Goal: Information Seeking & Learning: Learn about a topic

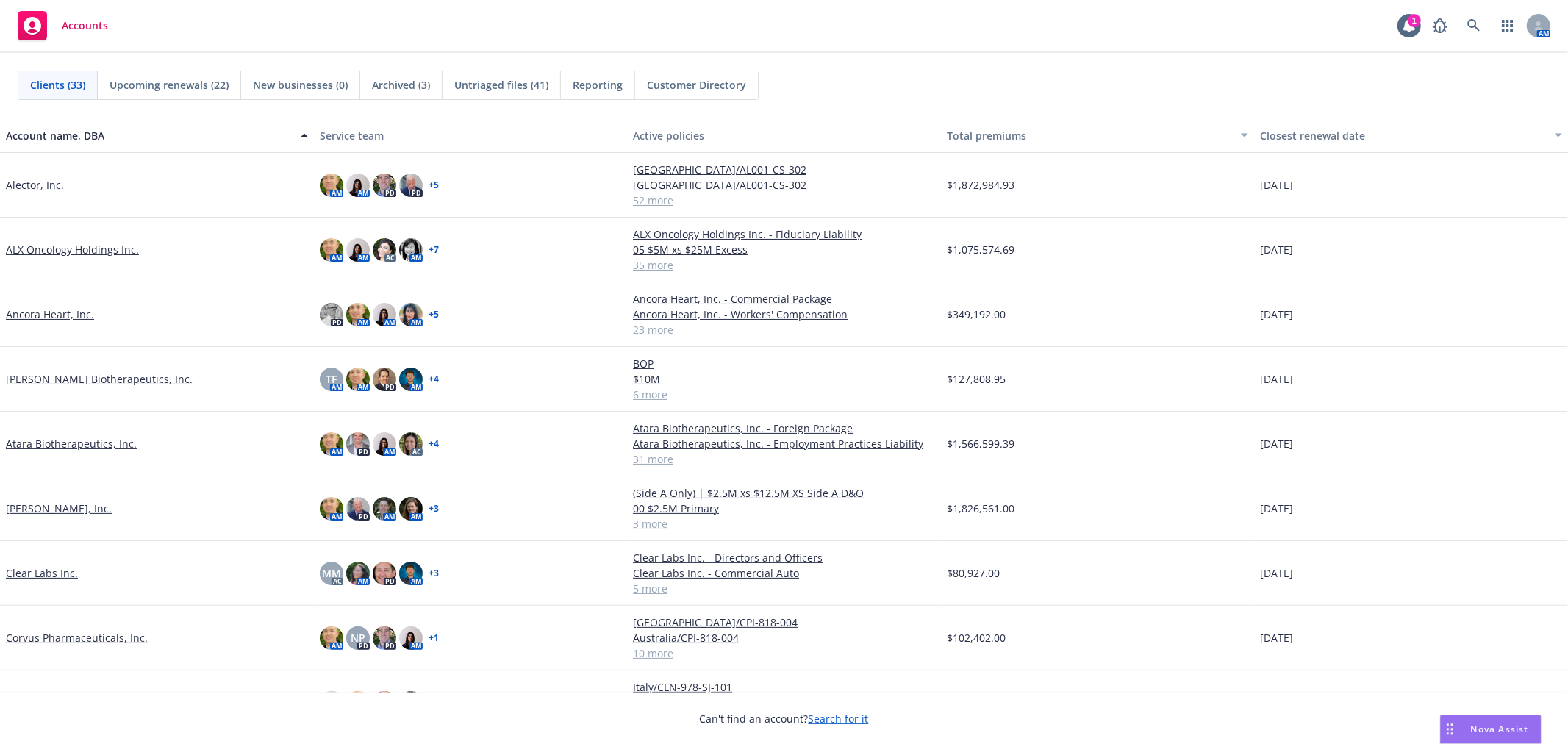
click at [910, 59] on div "Clients (33) Upcoming renewals (22) New businesses (0) Archived (3) Untriaged f…" at bounding box center [784, 85] width 1568 height 65
click at [1481, 23] on link at bounding box center [1474, 26] width 29 height 29
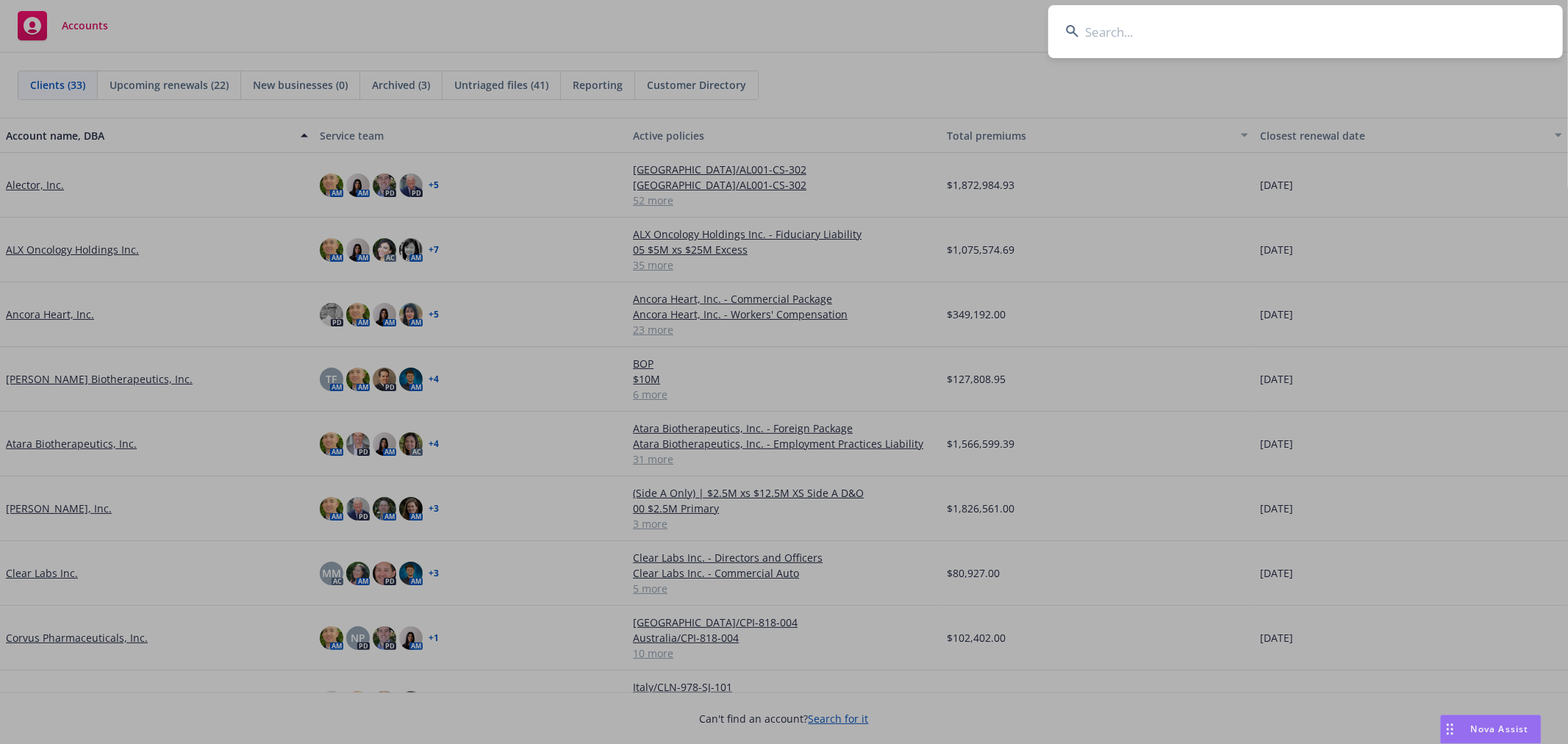
click at [1154, 32] on input at bounding box center [1305, 32] width 514 height 53
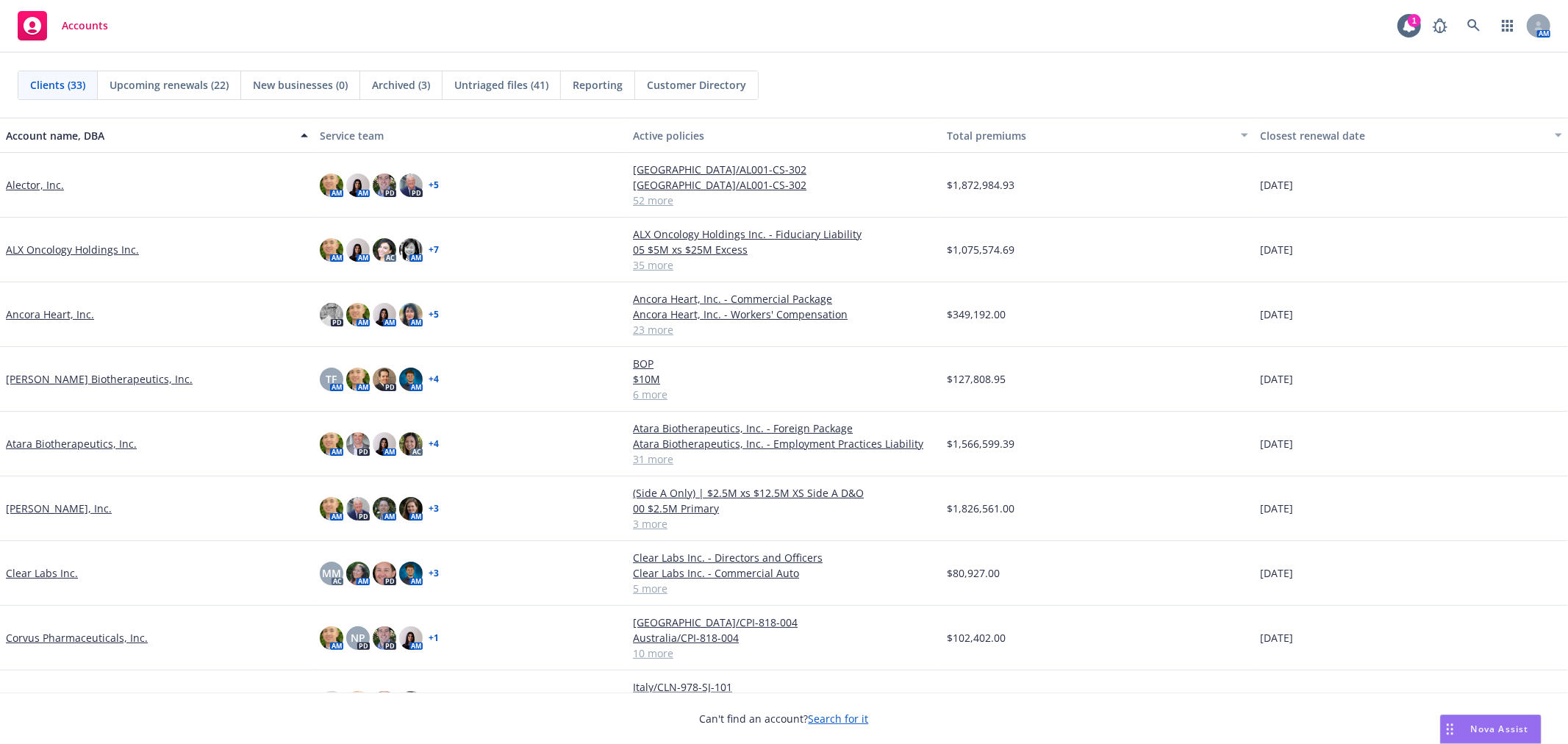
click at [46, 183] on link "Alector, Inc." at bounding box center [35, 185] width 58 height 15
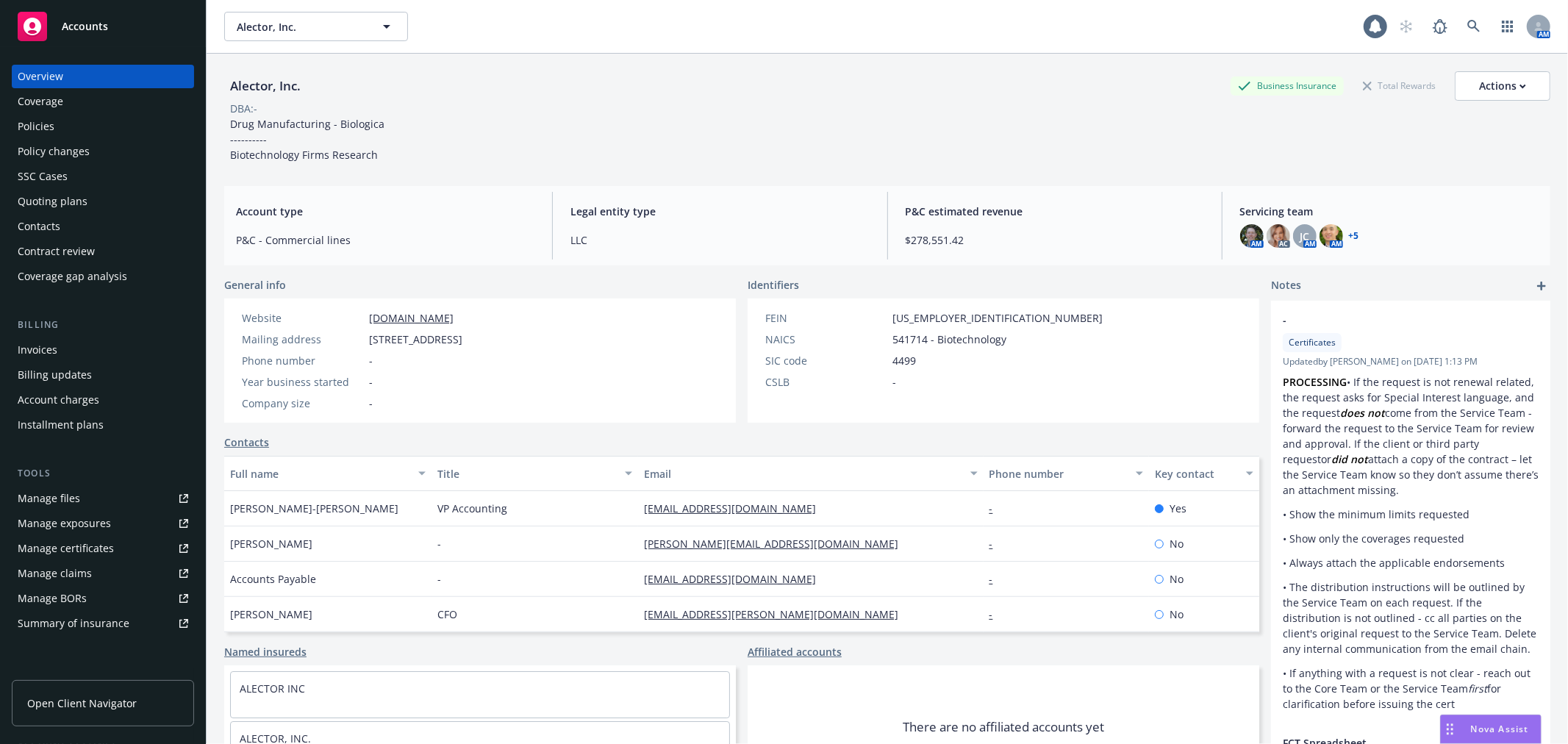
click at [41, 123] on div "Policies" at bounding box center [36, 127] width 37 height 24
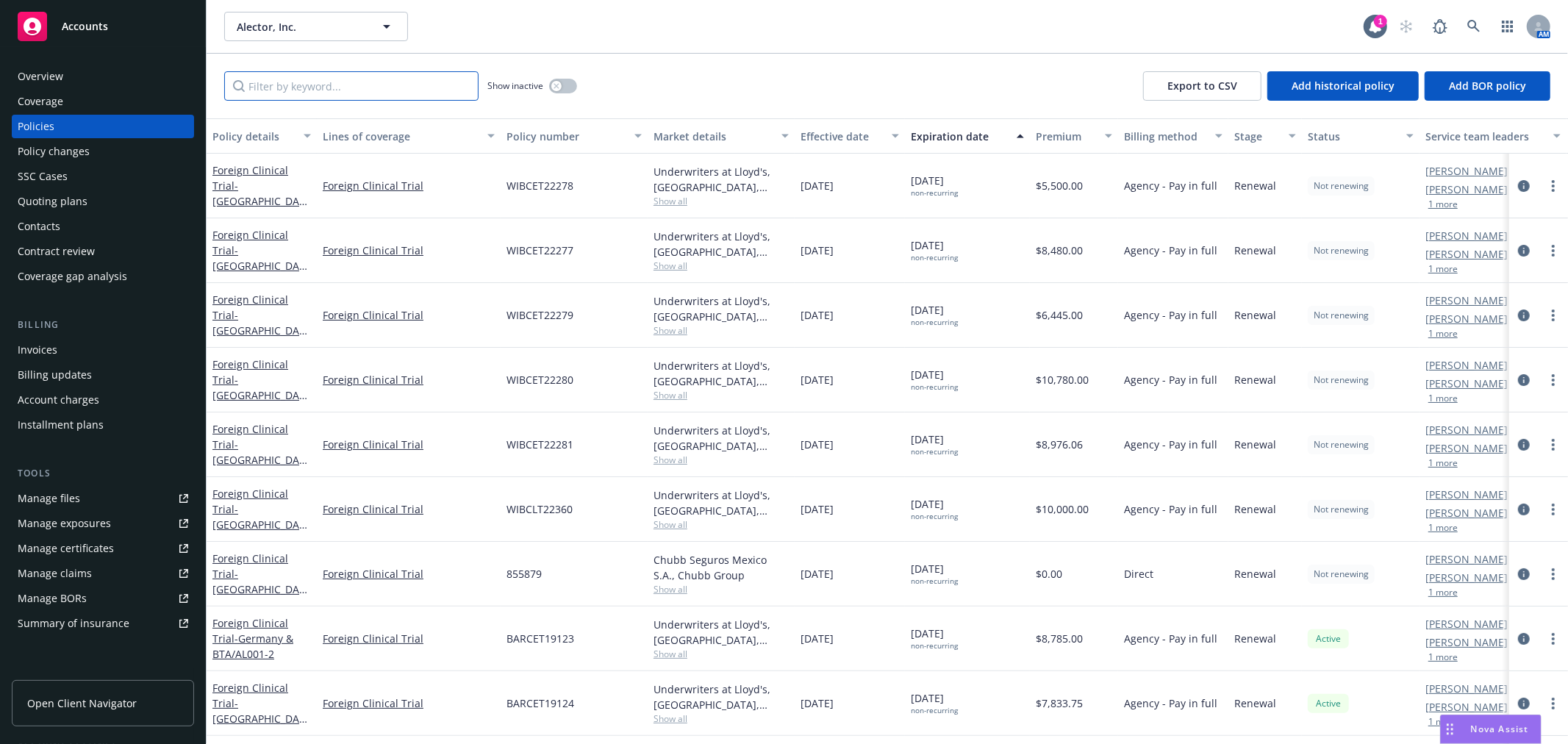
click at [369, 97] on input "Filter by keyword..." at bounding box center [352, 86] width 255 height 29
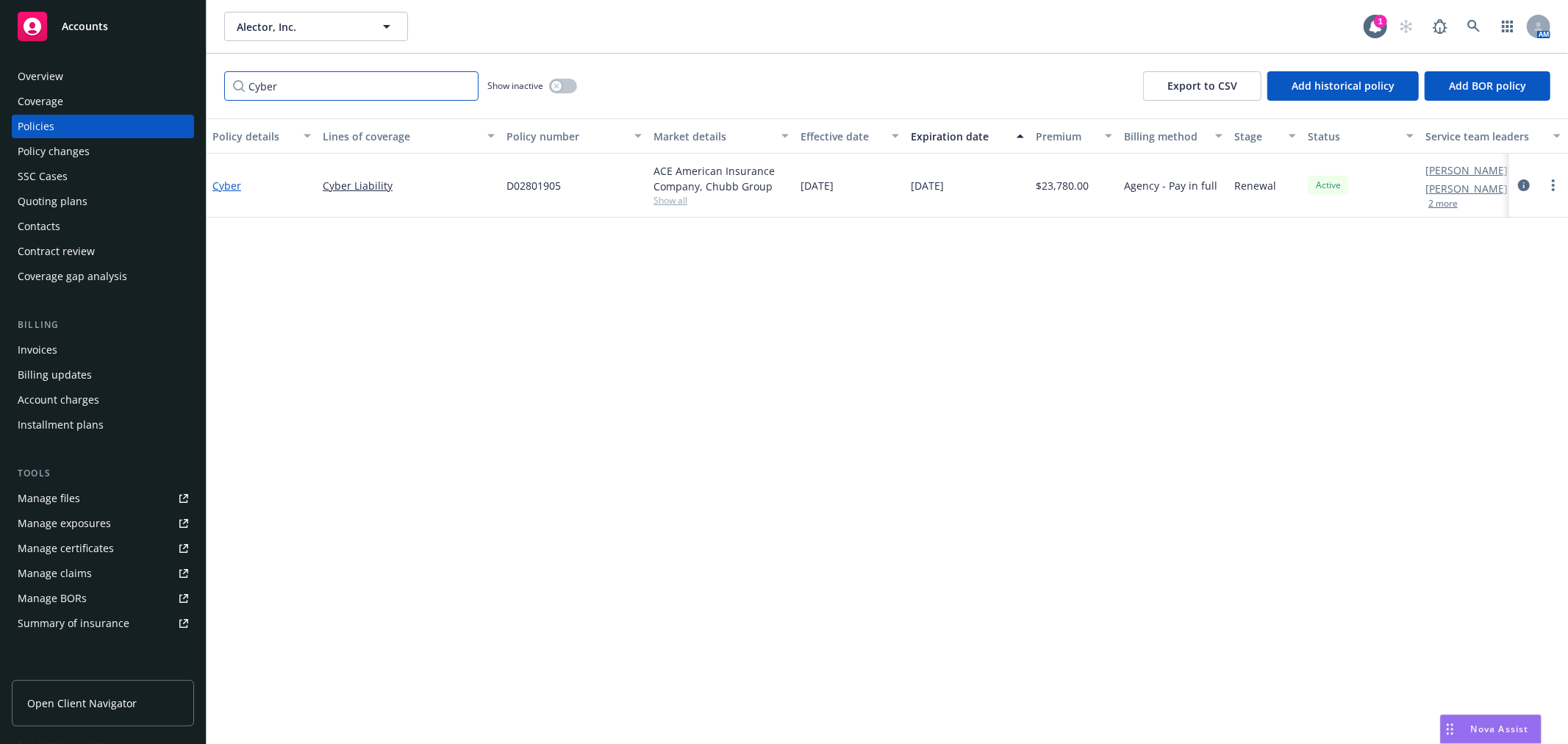
type input "Cyber"
click at [229, 187] on link "Cyber" at bounding box center [227, 185] width 29 height 14
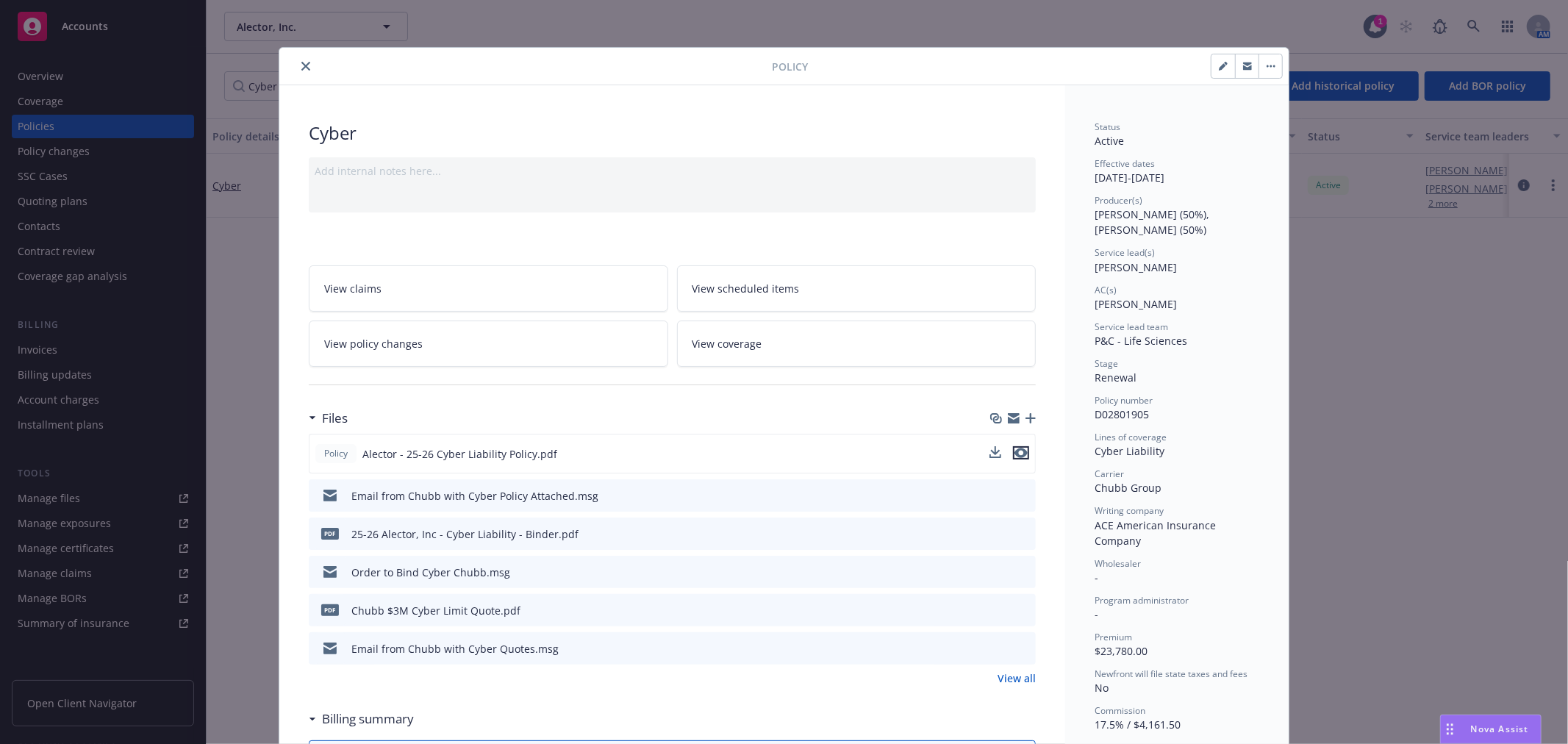
click at [1020, 456] on icon "preview file" at bounding box center [1021, 453] width 13 height 10
click at [993, 451] on icon "download file" at bounding box center [997, 453] width 12 height 12
click at [1329, 422] on div "Policy Cyber Add internal notes here... View claims View scheduled items View p…" at bounding box center [784, 372] width 1568 height 744
click at [1475, 729] on span "Nova Assist" at bounding box center [1500, 729] width 58 height 13
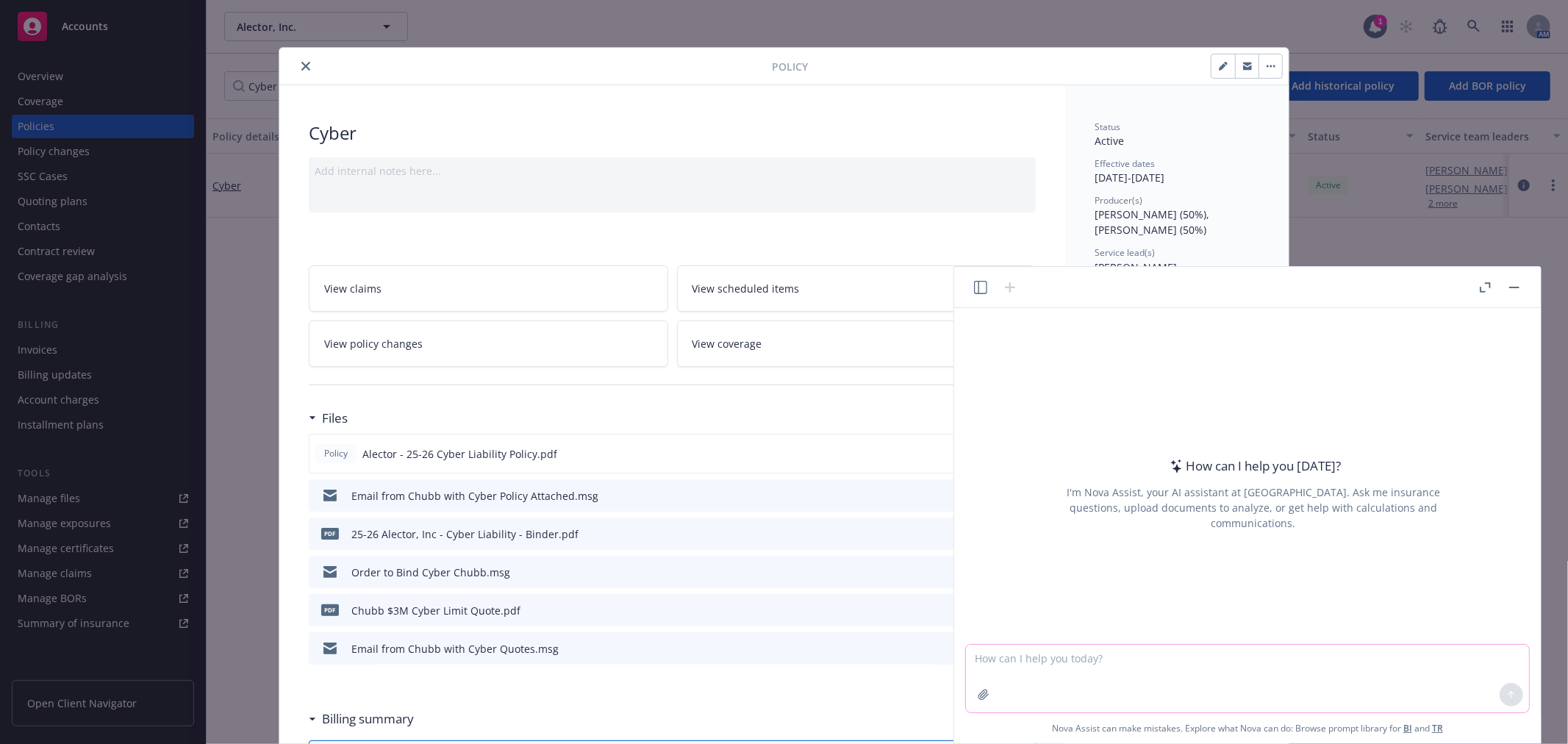
click at [1178, 672] on textarea at bounding box center [1247, 679] width 563 height 68
paste textarea "• does our cyber insurance covers us if our data is stored and used by a vendor…"
drag, startPoint x: 1081, startPoint y: 658, endPoint x: 1211, endPoint y: 663, distance: 130.1
click at [1211, 663] on textarea "Does this cyber policy • does our cyber insurance covers us if our data is stor…" at bounding box center [1247, 679] width 563 height 68
click at [1121, 656] on textarea "Does this cyber policy covers us if our data is stored and used by a vendor and…" at bounding box center [1247, 679] width 563 height 68
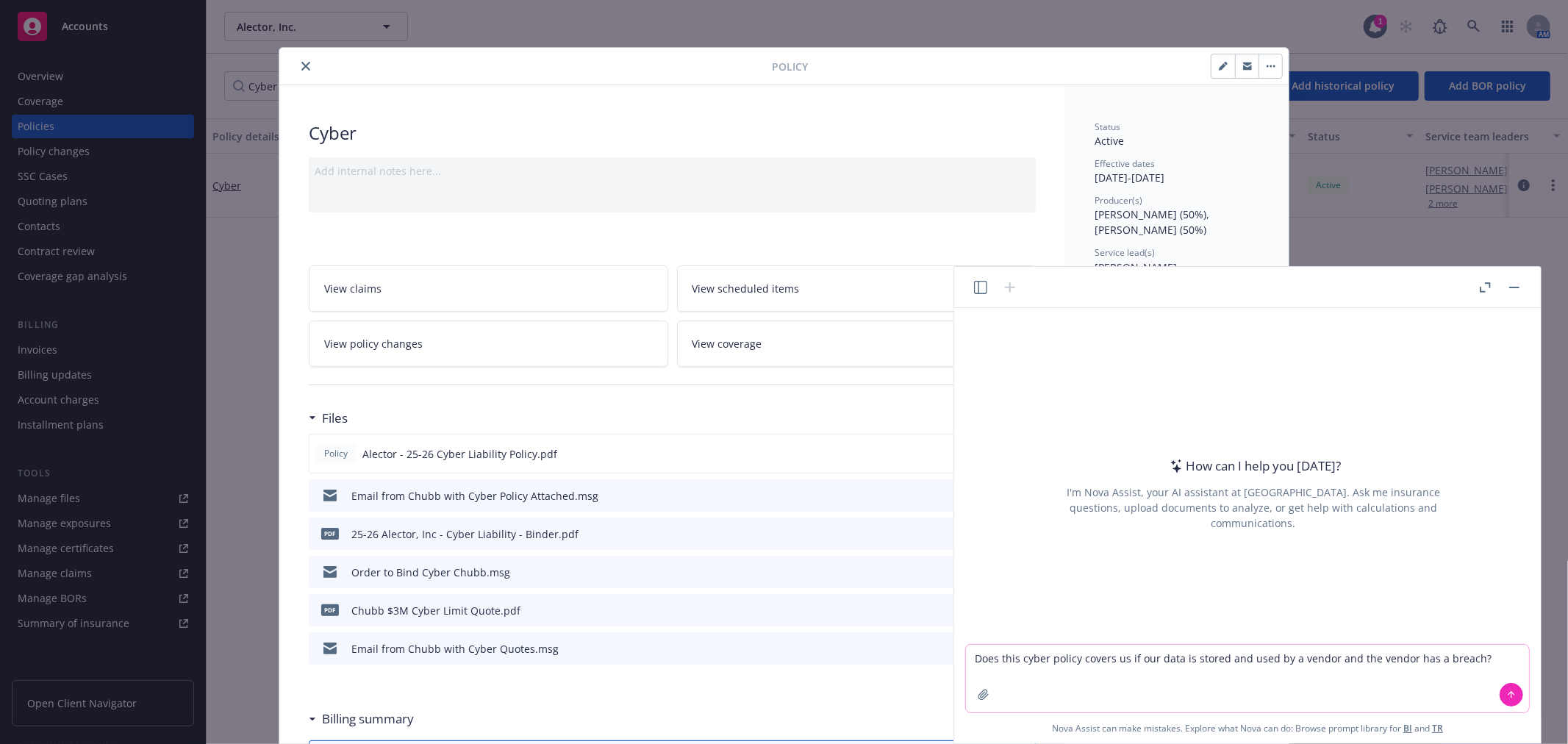
click at [1121, 656] on textarea "Does this cyber policy covers us if our data is stored and used by a vendor and…" at bounding box center [1247, 679] width 563 height 68
type textarea "Does this cyber policy covers if our data is stored and used by a vendor and th…"
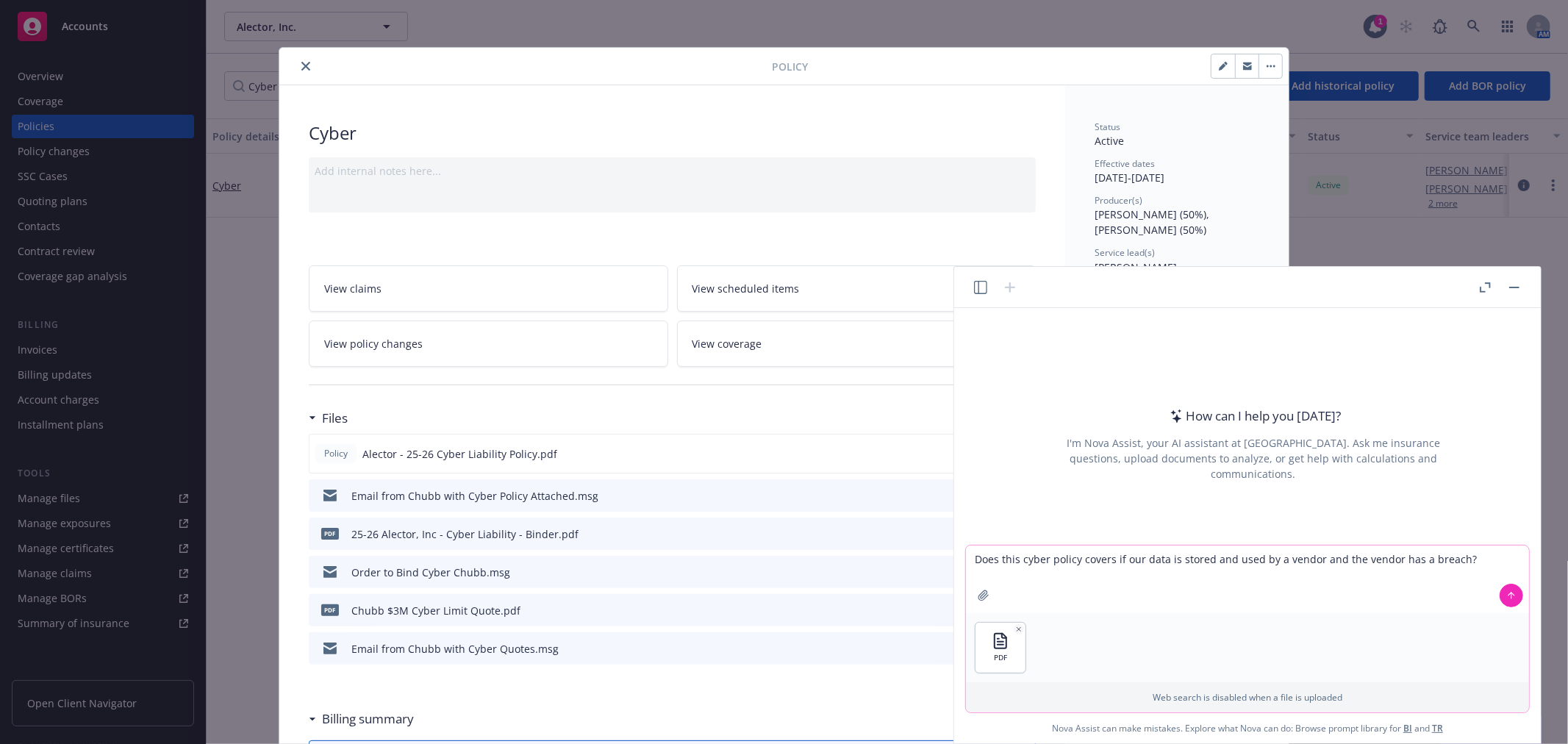
click at [1475, 556] on textarea "Does this cyber policy covers if our data is stored and used by a vendor and th…" at bounding box center [1247, 579] width 563 height 68
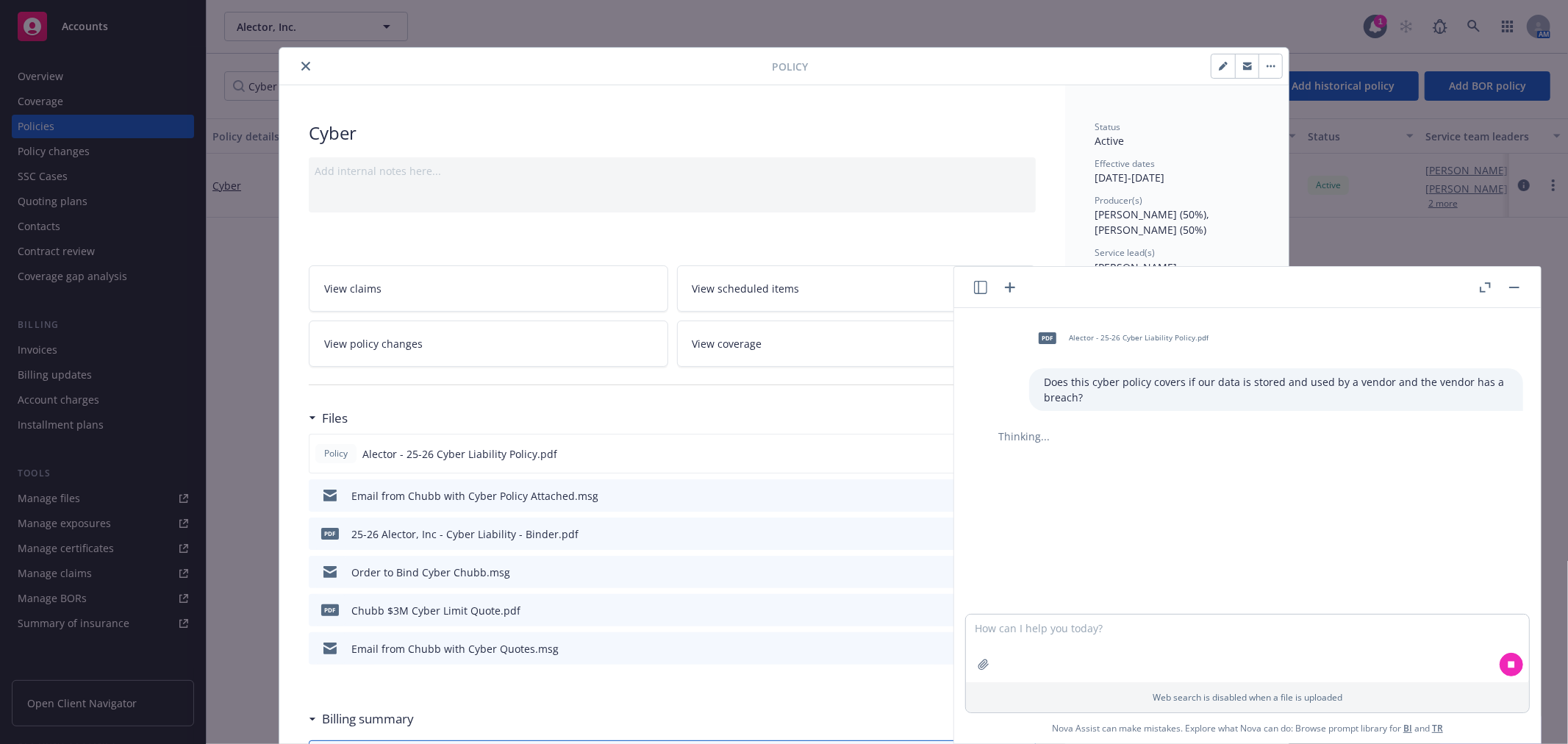
click at [732, 76] on div "Policy" at bounding box center [784, 66] width 1010 height 38
click at [302, 68] on icon "close" at bounding box center [306, 66] width 9 height 9
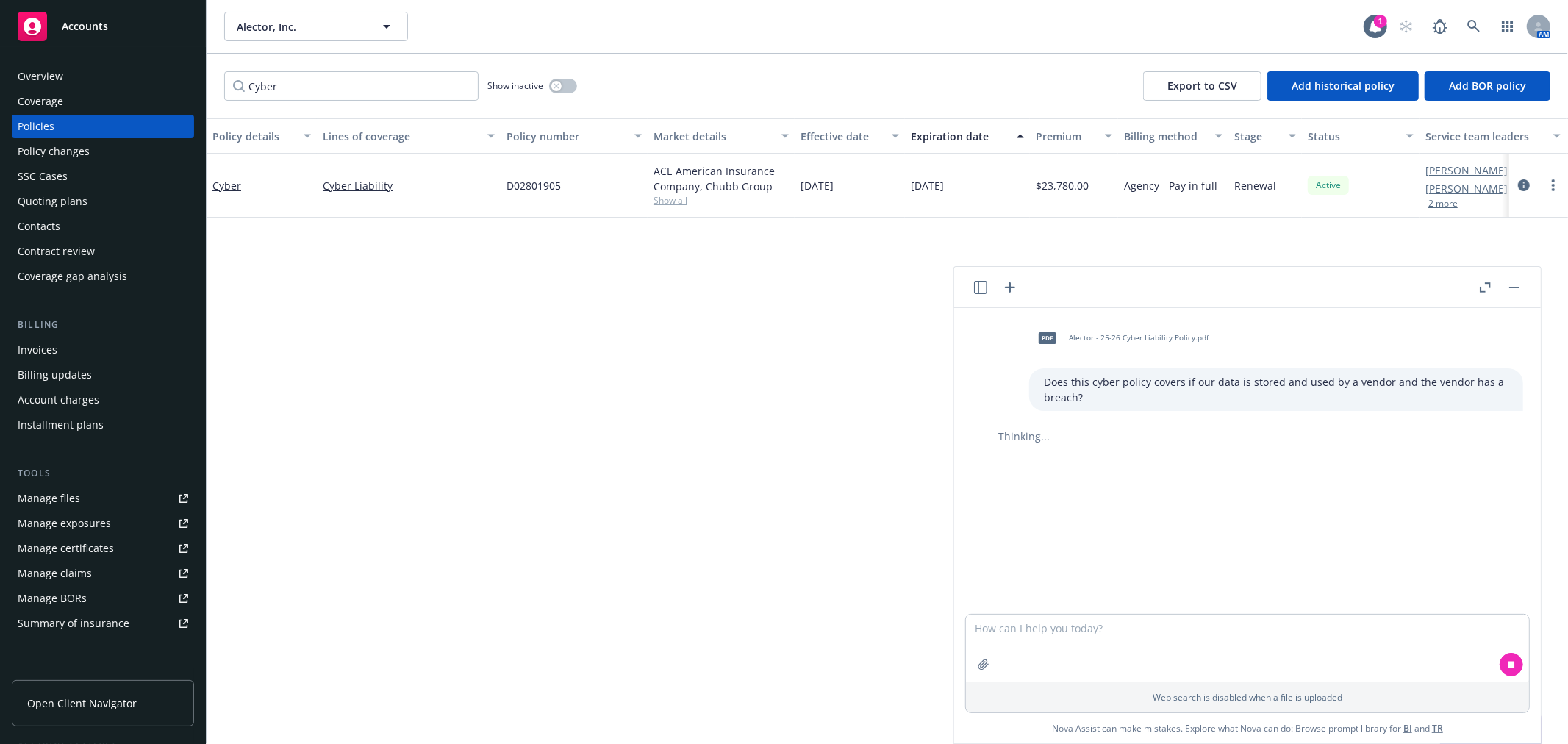
click at [803, 43] on div "Alector, Inc. Alector, Inc. 1 AM" at bounding box center [887, 26] width 1361 height 53
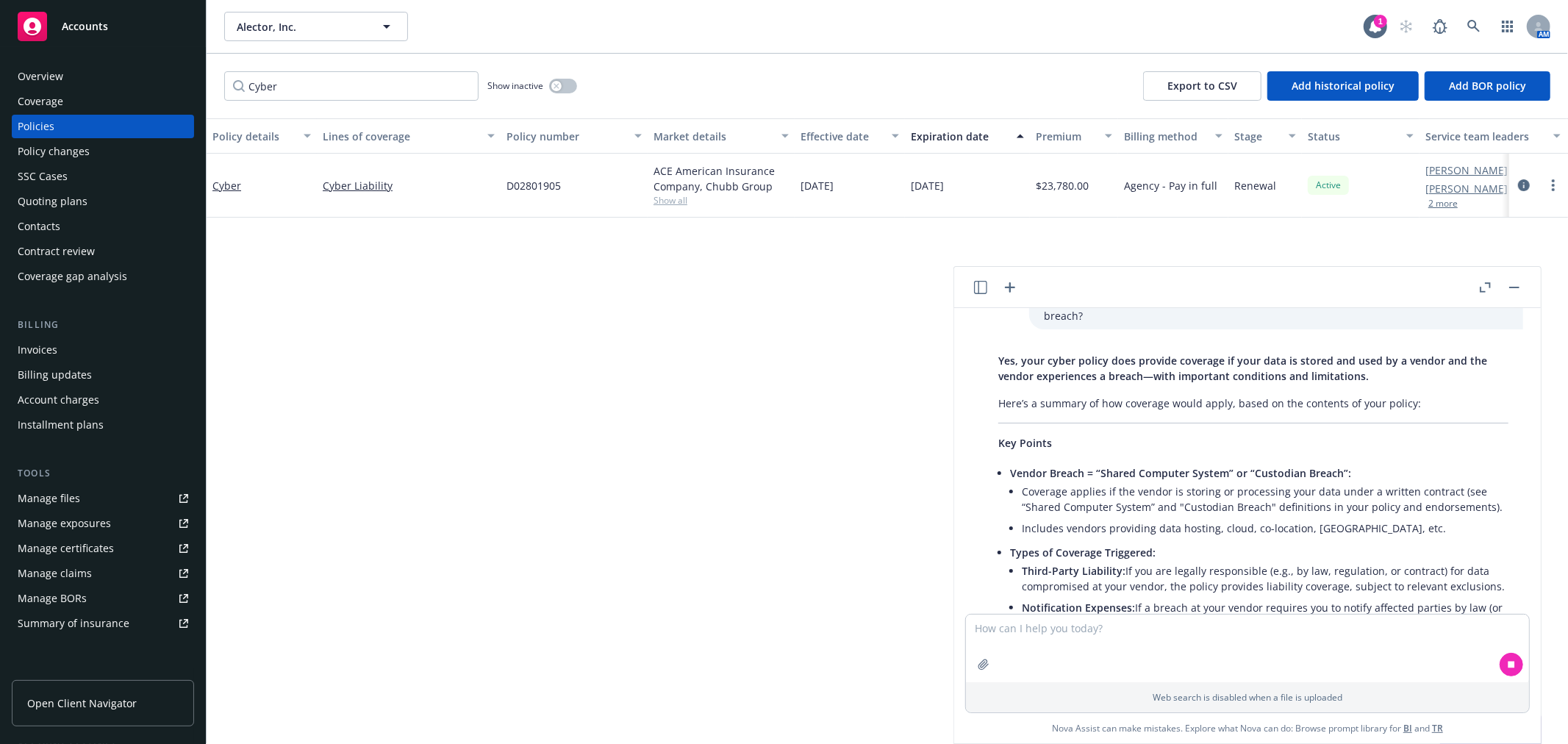
scroll to position [163, 0]
